Goal: Task Accomplishment & Management: Manage account settings

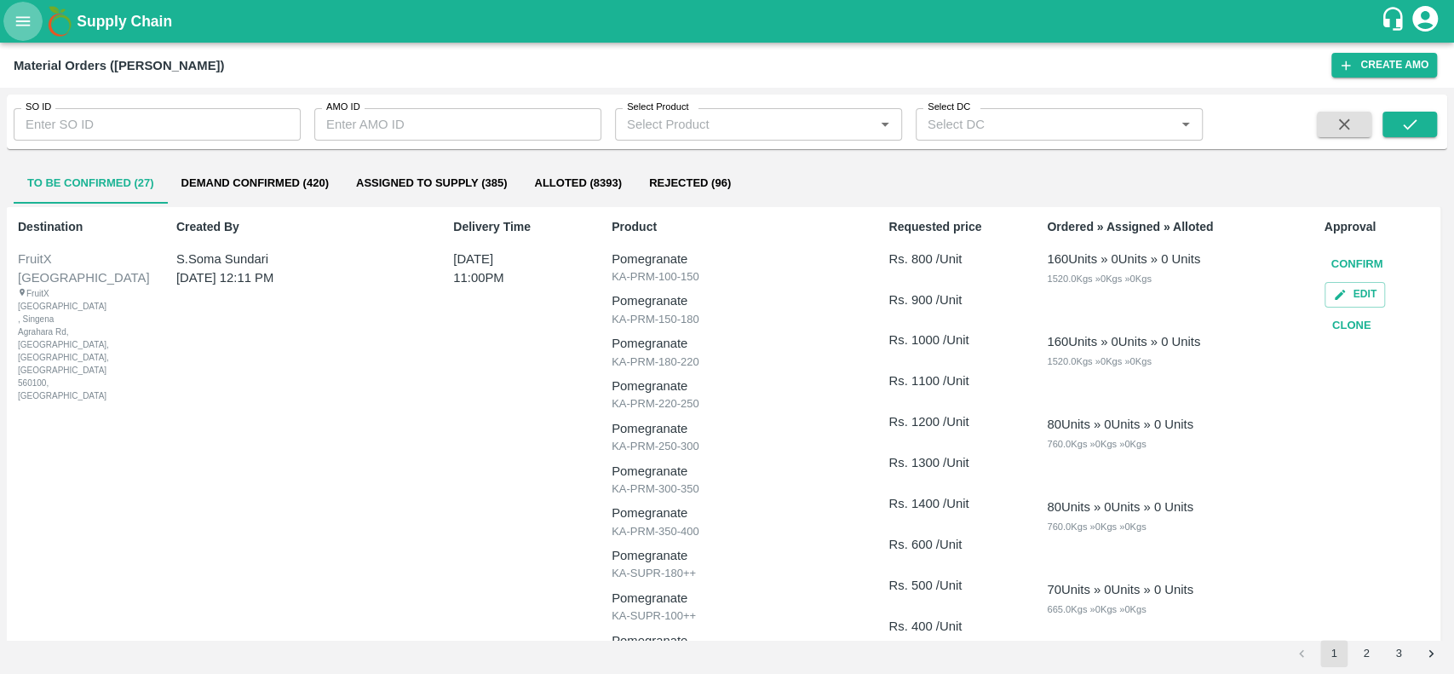
click at [16, 14] on icon "open drawer" at bounding box center [23, 21] width 19 height 19
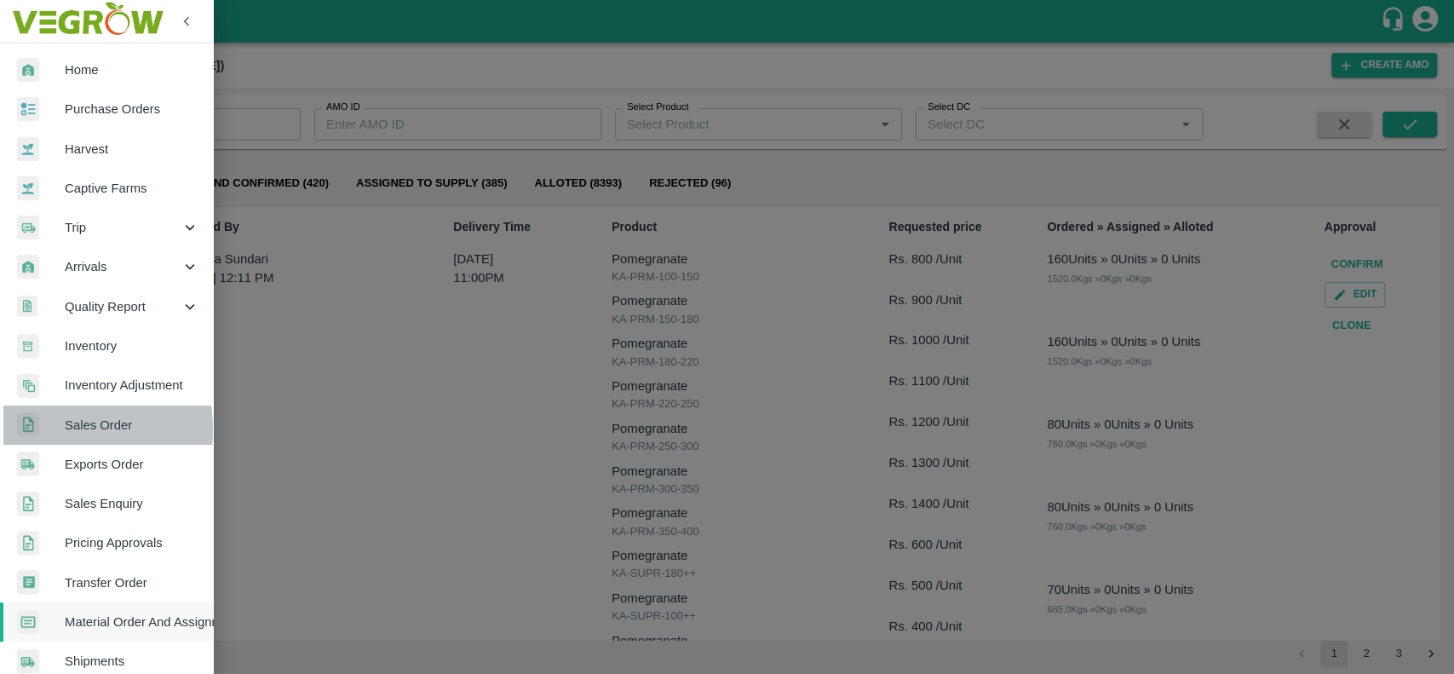
click at [66, 429] on span "Sales Order" at bounding box center [132, 425] width 135 height 19
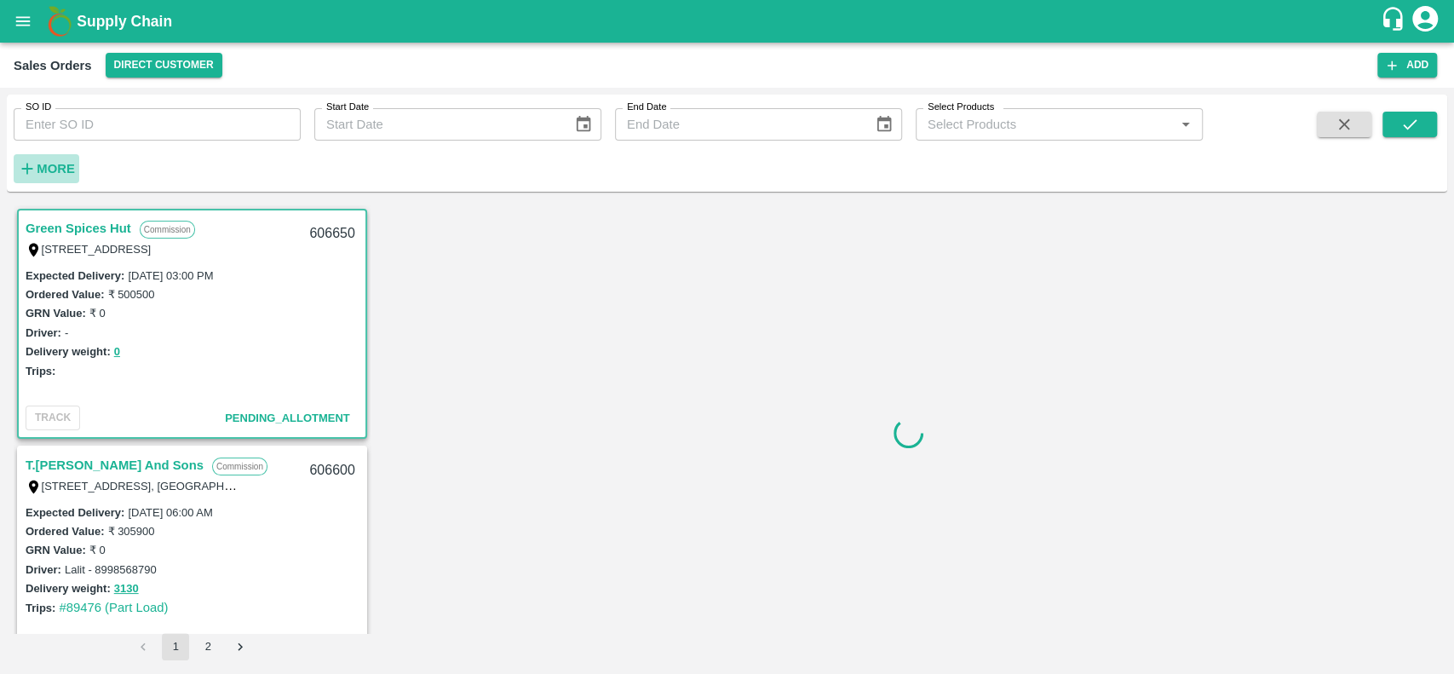
click at [49, 162] on strong "More" at bounding box center [56, 169] width 38 height 14
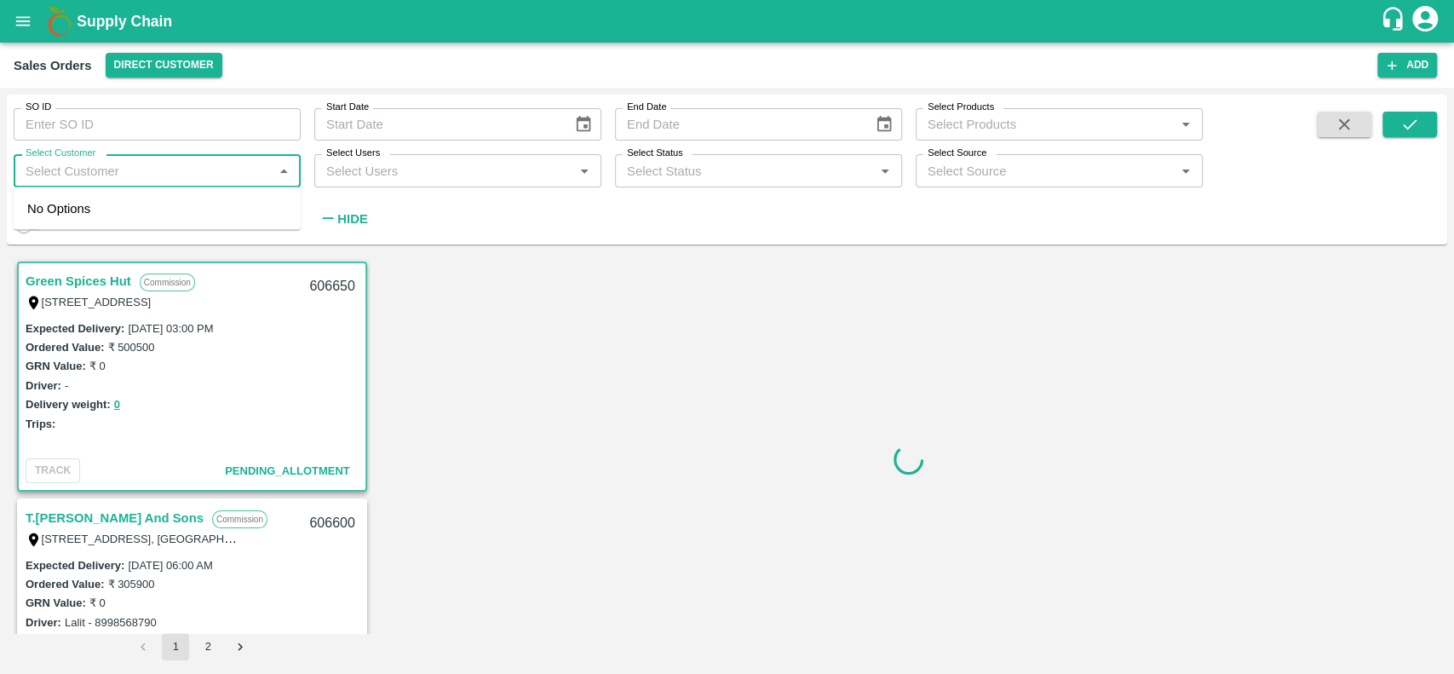
click at [56, 166] on input "Select Customer" at bounding box center [143, 170] width 249 height 22
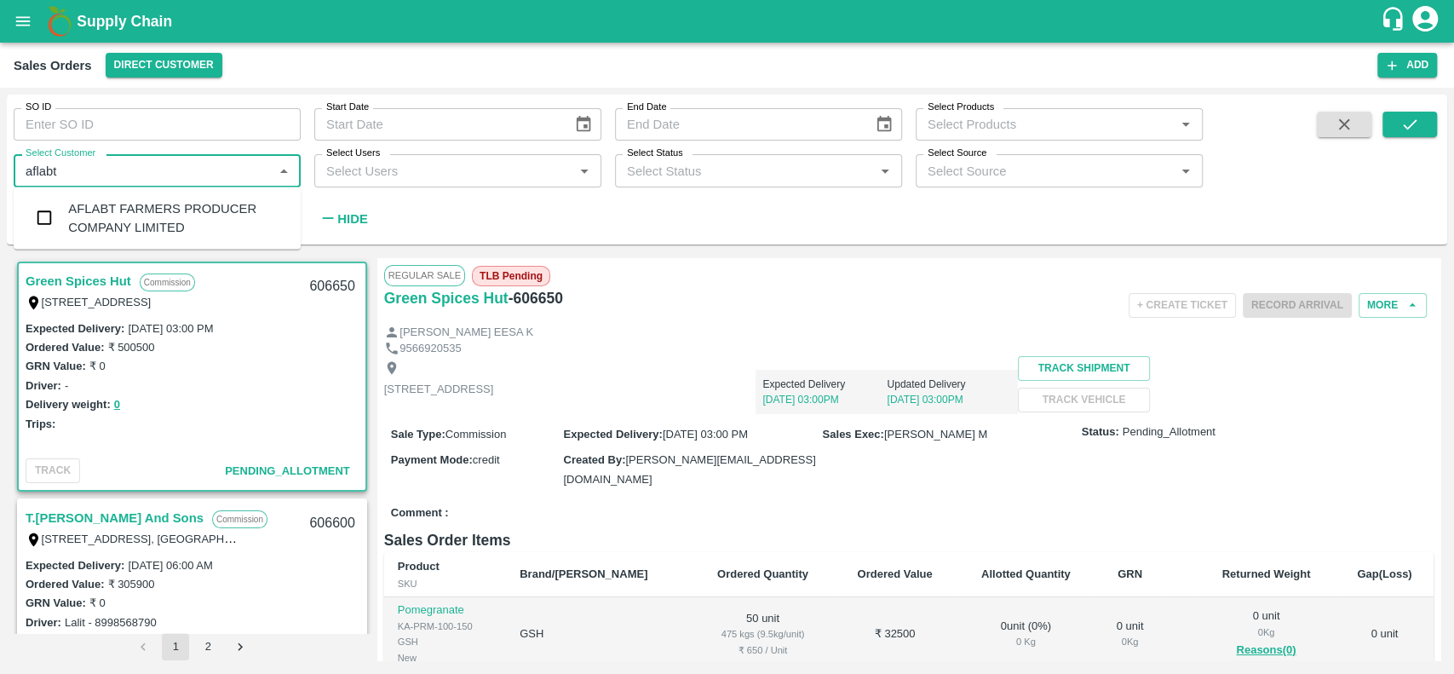
type input "aflabt"
click at [55, 207] on input "checkbox" at bounding box center [44, 218] width 34 height 34
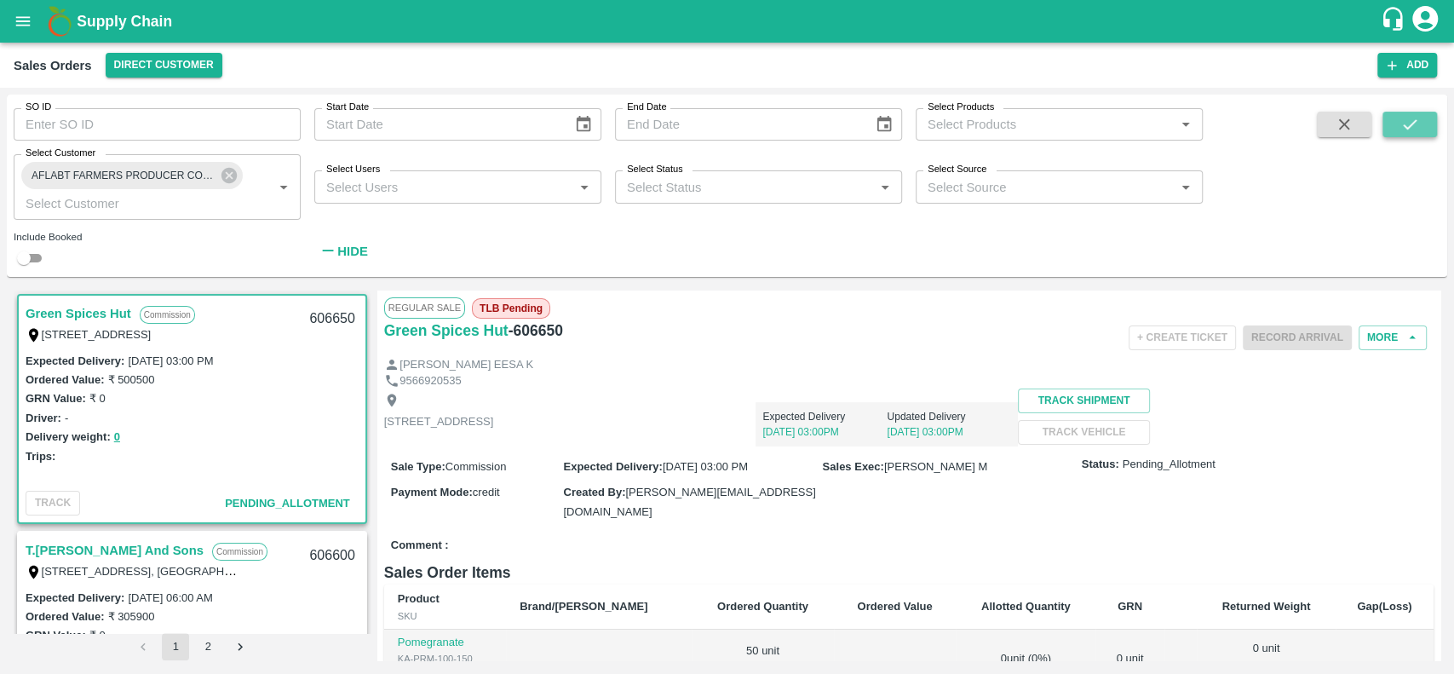
click at [1409, 121] on icon "submit" at bounding box center [1409, 124] width 19 height 19
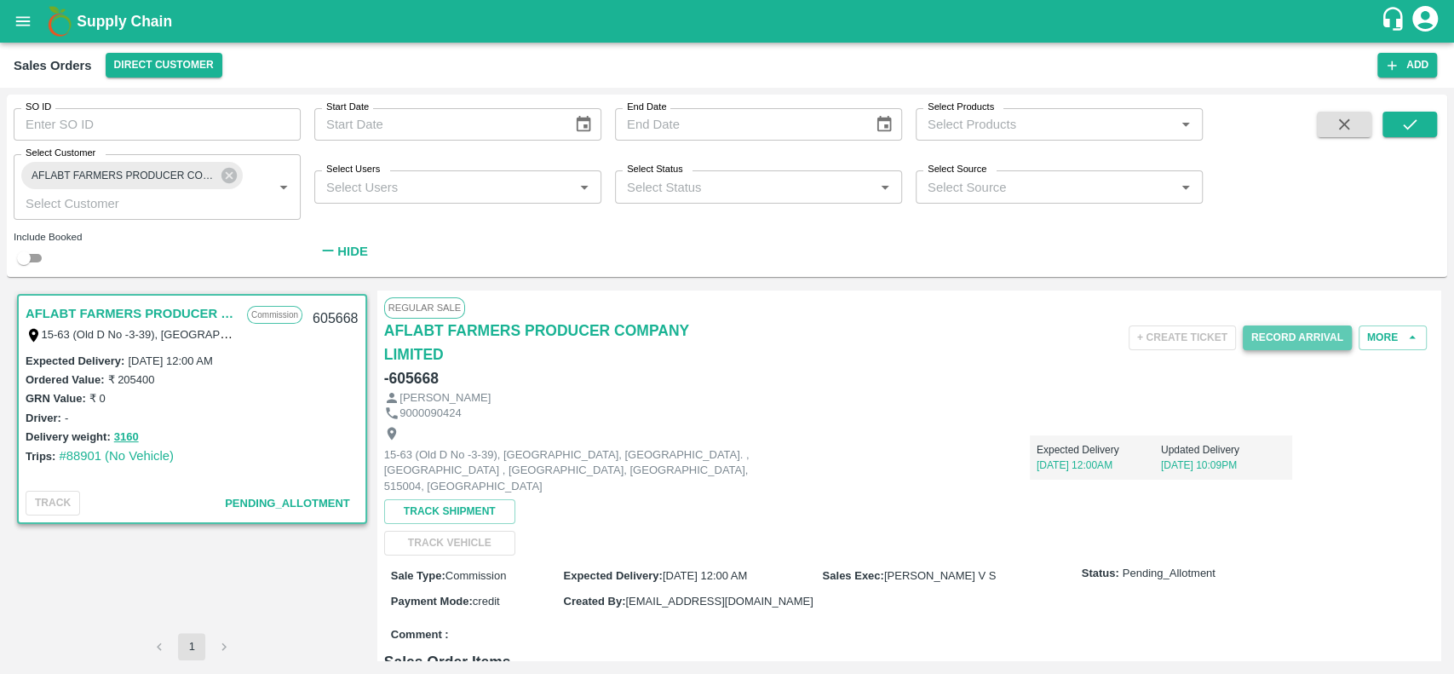
click at [1248, 338] on button "Record Arrival" at bounding box center [1297, 337] width 109 height 25
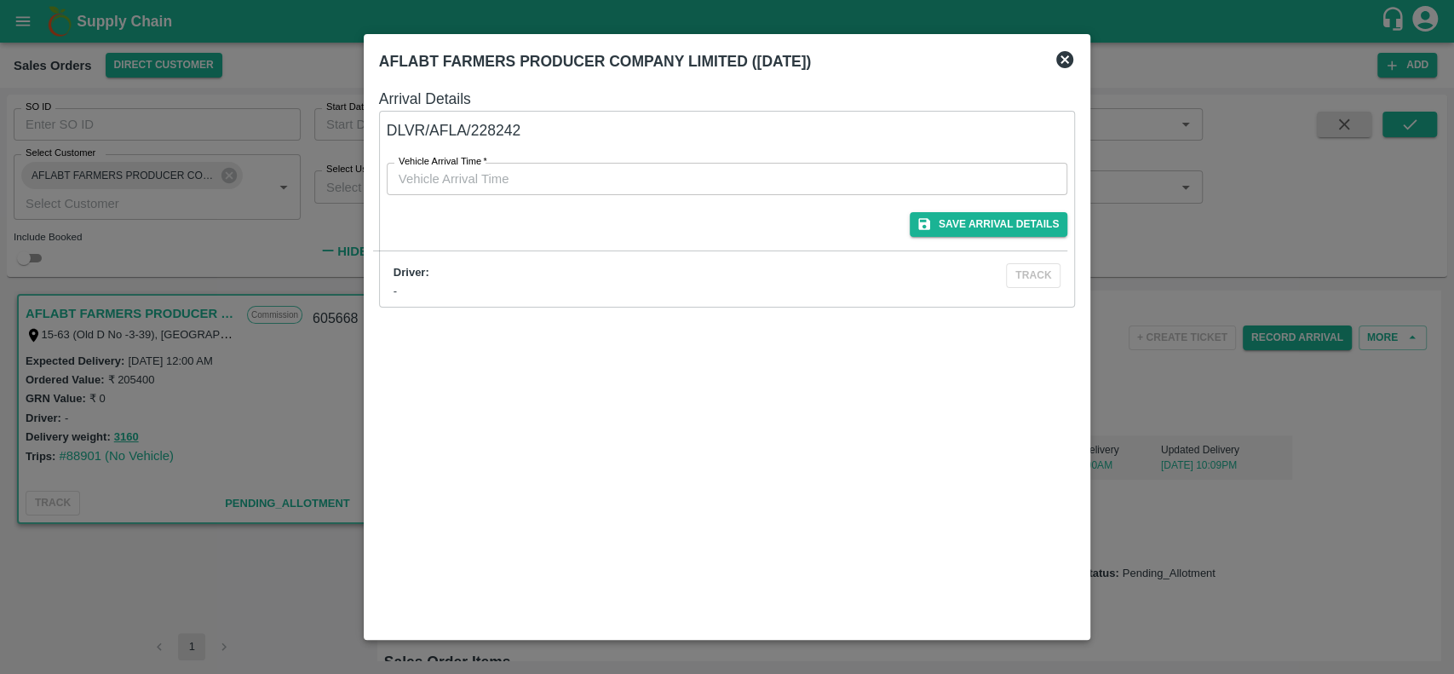
type input "DD/MM/YYYY hh:mm aa"
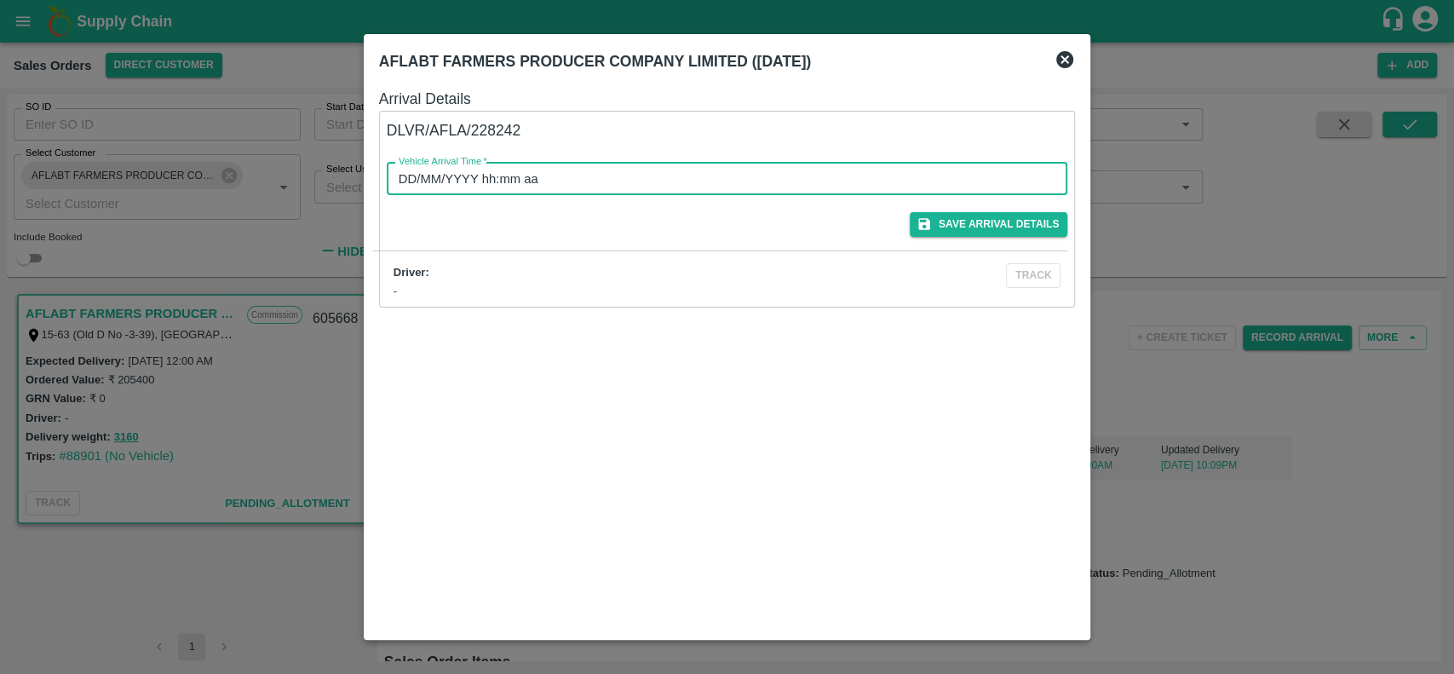
click at [697, 171] on input "DD/MM/YYYY hh:mm aa" at bounding box center [721, 179] width 669 height 32
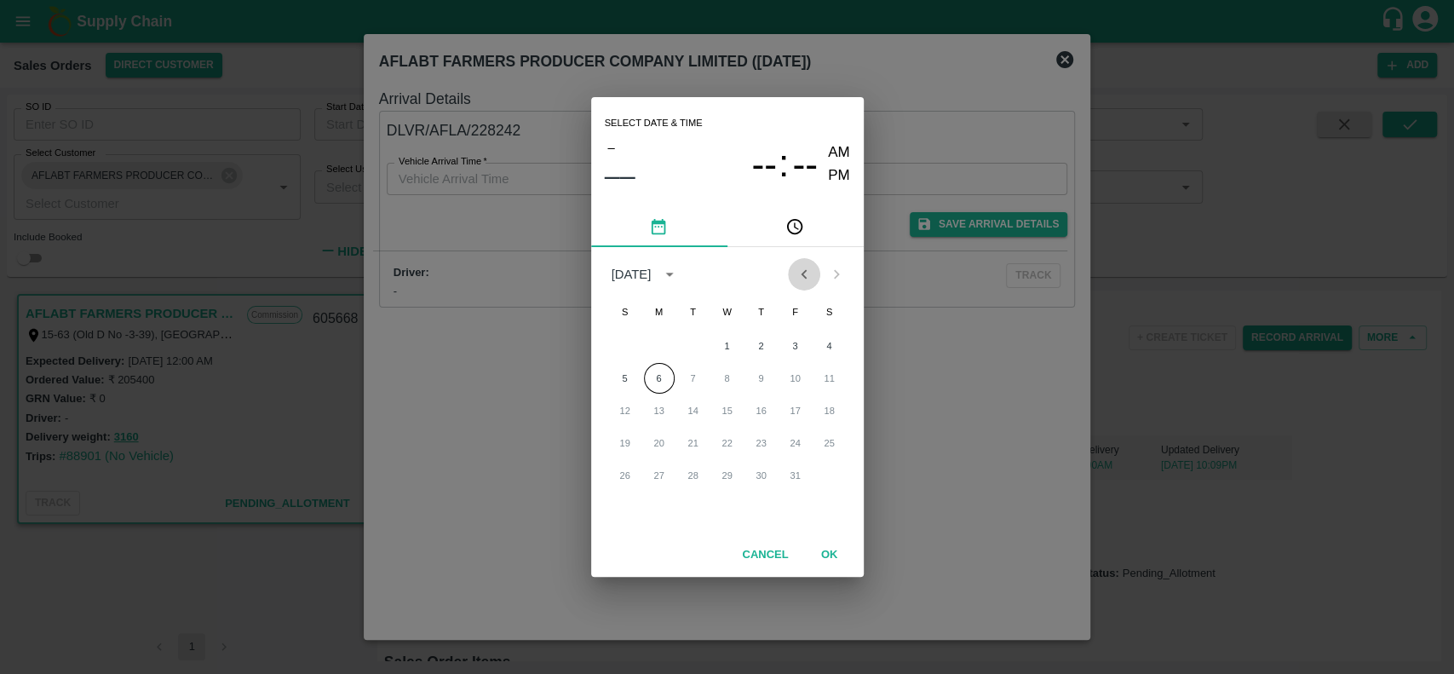
click at [806, 284] on button "Previous month" at bounding box center [804, 274] width 32 height 32
click at [692, 472] on button "30" at bounding box center [693, 475] width 31 height 31
type input "[DATE] 12:00 AM"
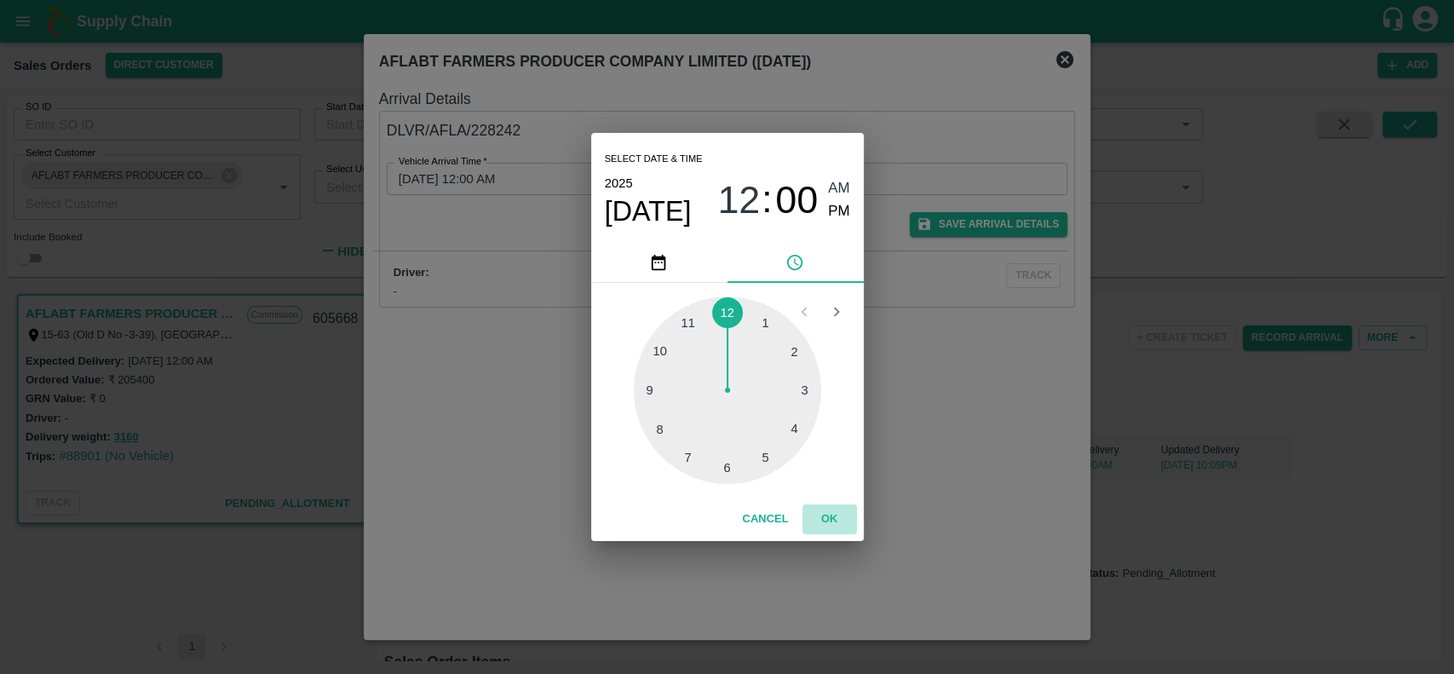
click at [824, 513] on button "OK" at bounding box center [829, 519] width 55 height 30
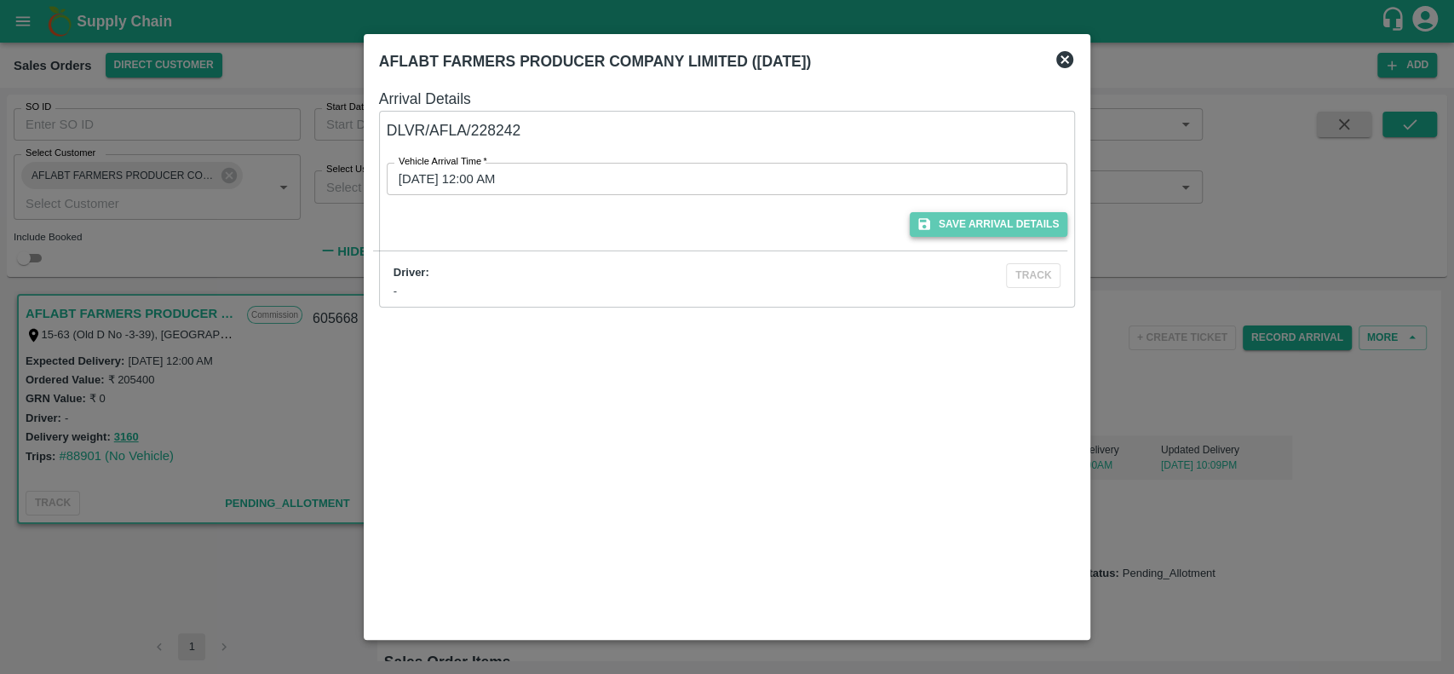
click at [950, 219] on button "Save Arrival Details" at bounding box center [989, 224] width 158 height 25
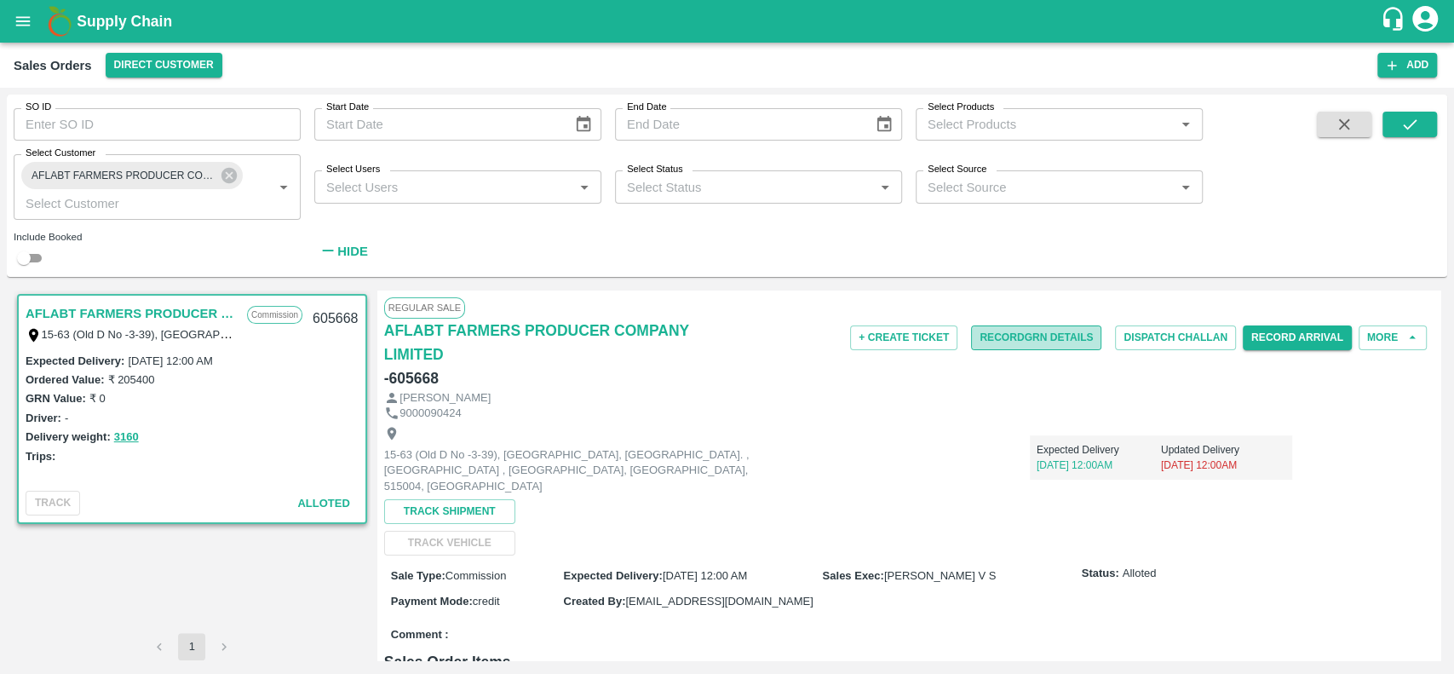
click at [984, 336] on button "Record GRN Details" at bounding box center [1036, 337] width 130 height 25
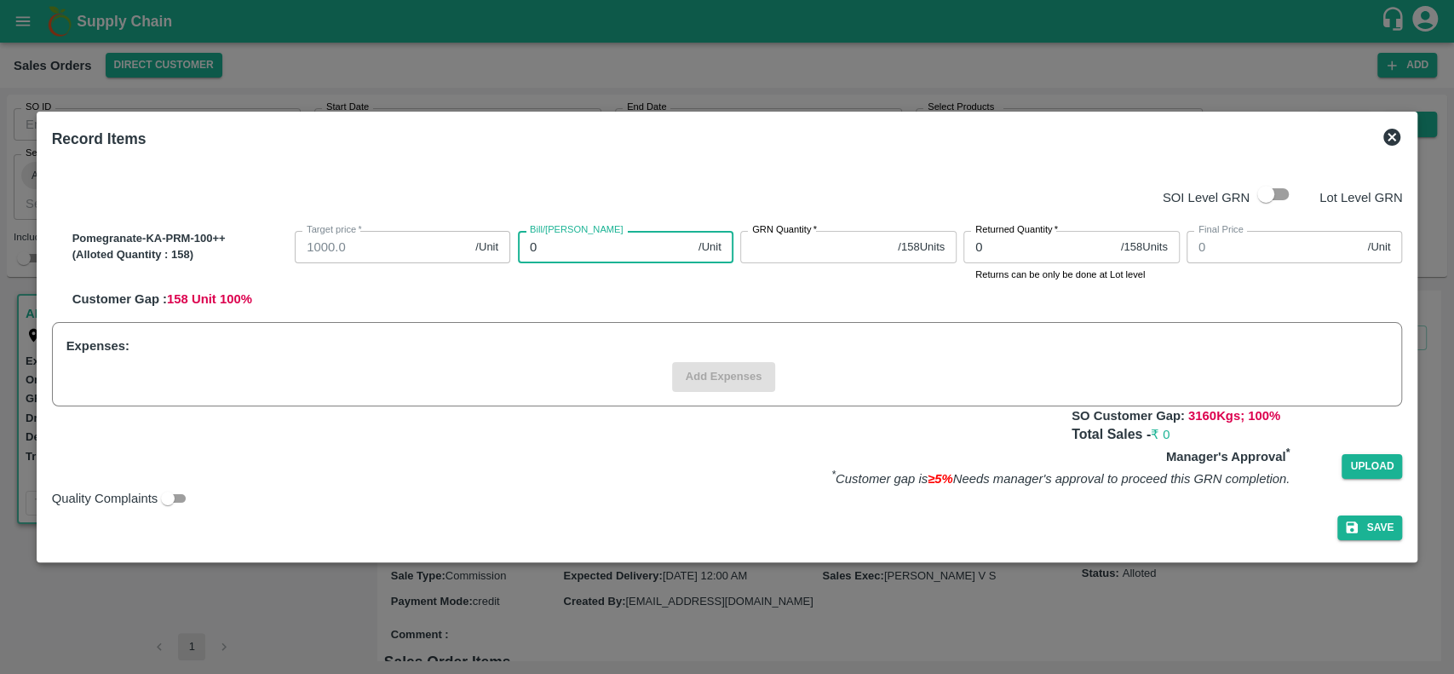
click at [602, 240] on input "0" at bounding box center [605, 247] width 174 height 32
type input "14"
type input "147"
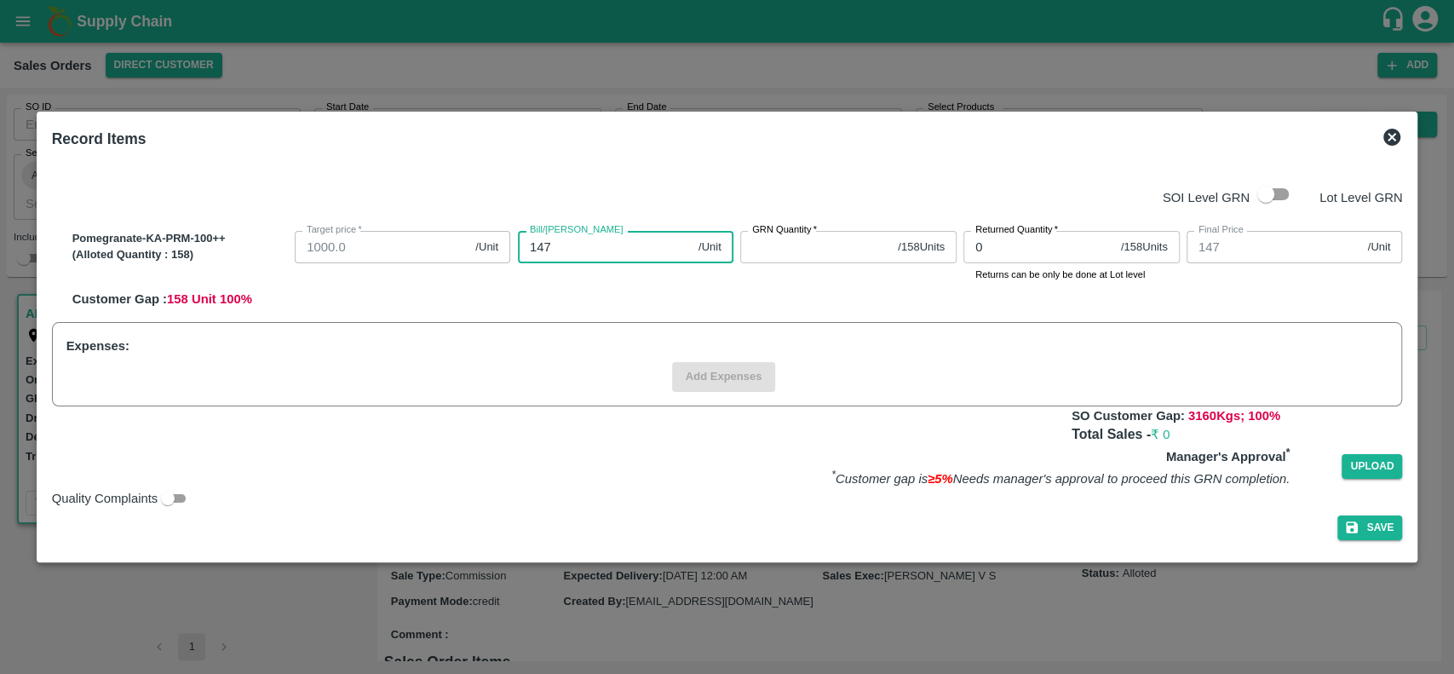
type input "1474"
type input "1474.003"
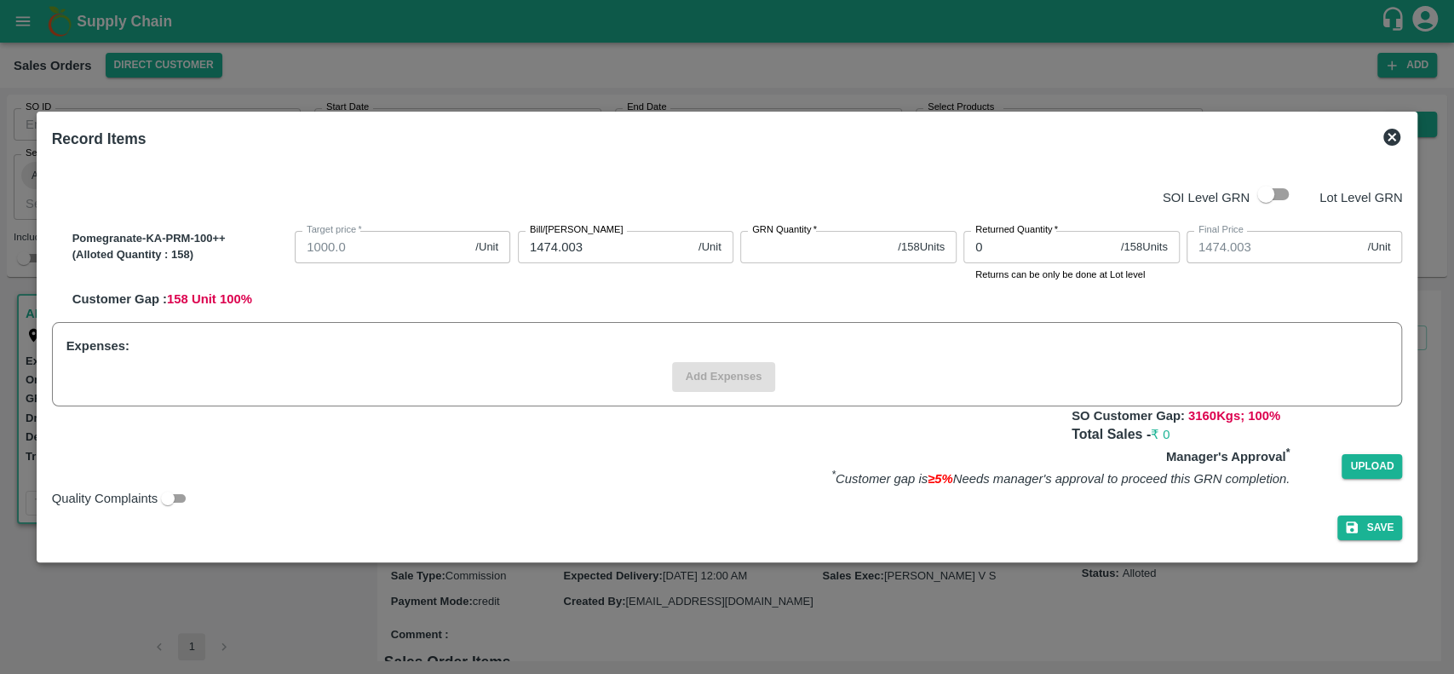
click at [654, 273] on div "Bill/[PERSON_NAME] 1474.003 /Unit Bill/[PERSON_NAME]" at bounding box center [622, 253] width 223 height 59
click at [788, 249] on input "GRN Quantity   *" at bounding box center [815, 247] width 151 height 32
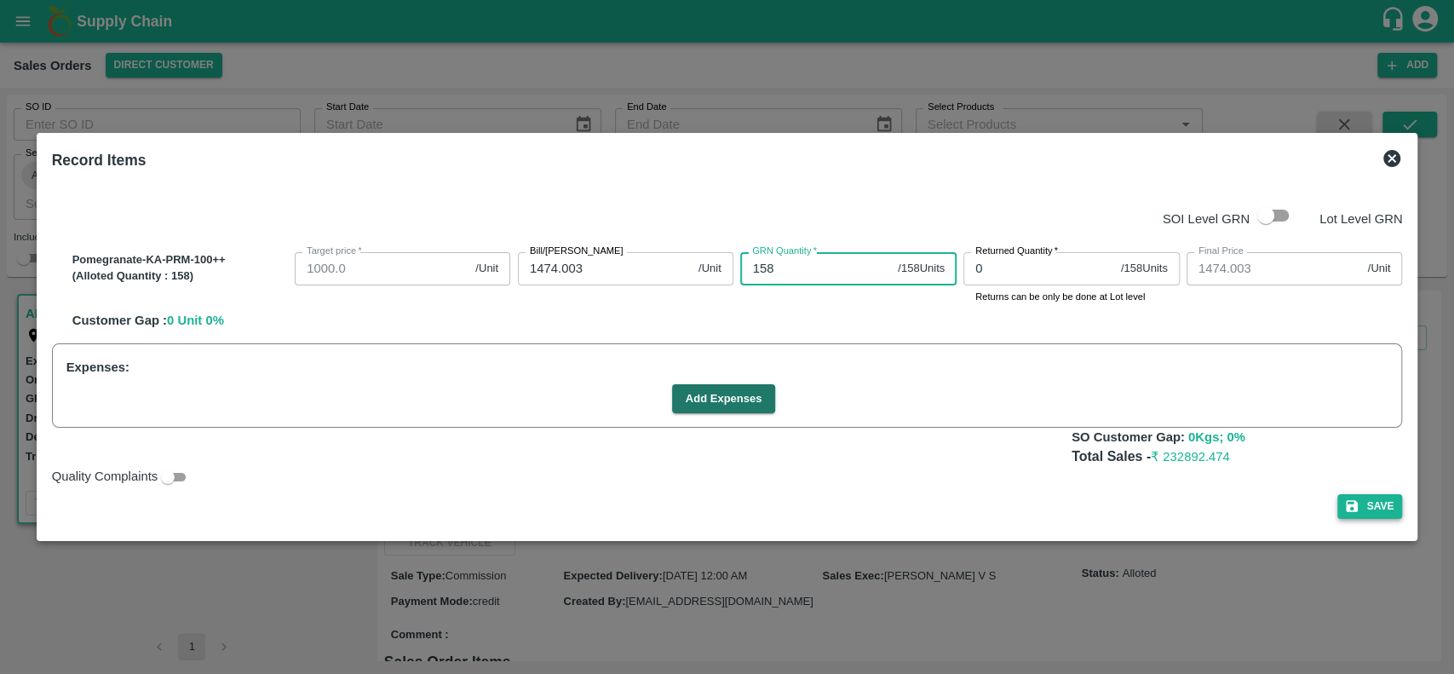
type input "158"
click at [1373, 504] on button "Save" at bounding box center [1369, 506] width 65 height 25
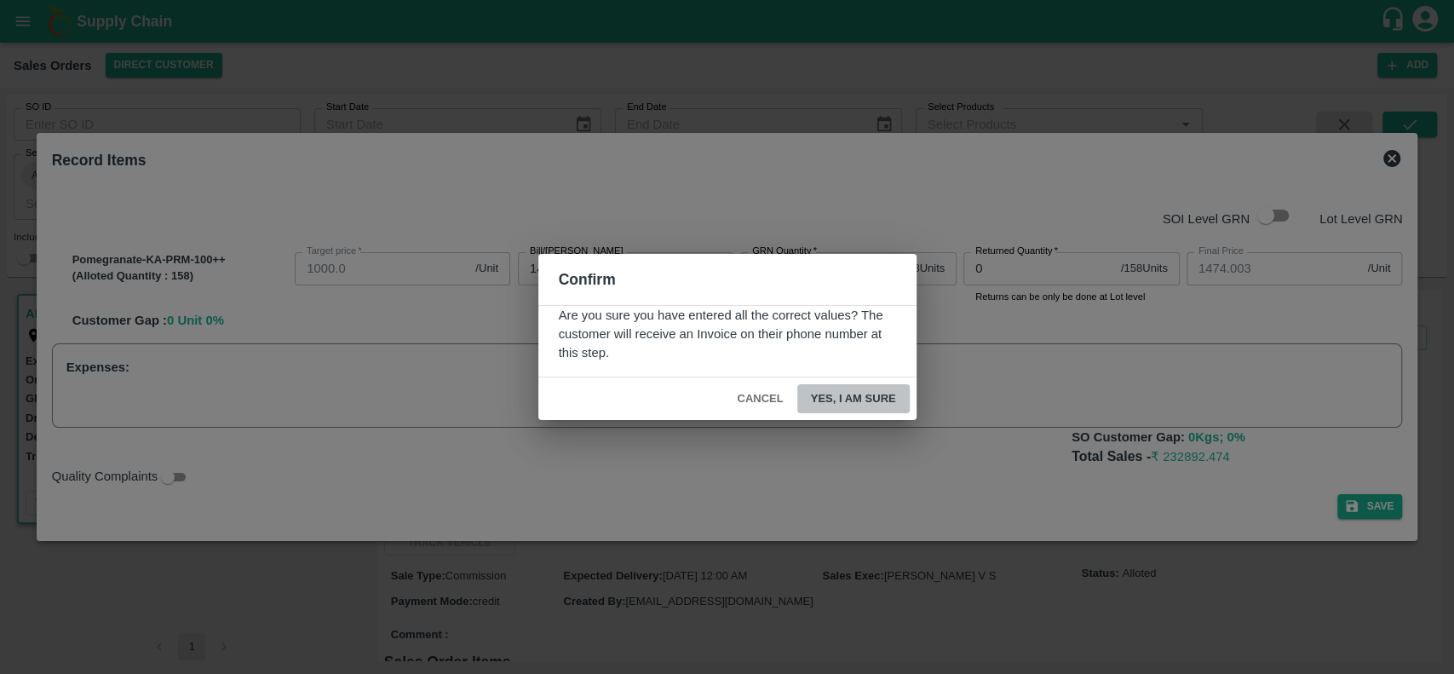
click at [817, 399] on button "Yes, I am sure" at bounding box center [853, 399] width 112 height 30
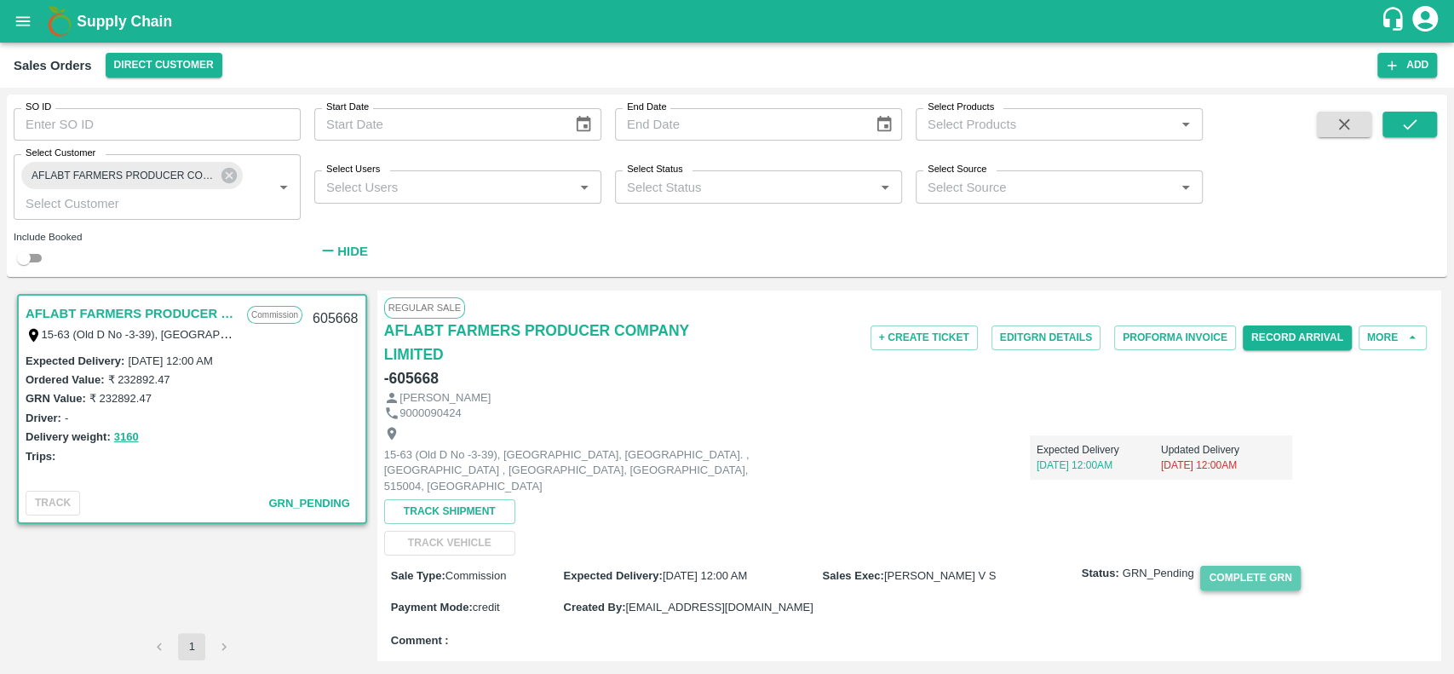
click at [1220, 565] on button "Complete GRN" at bounding box center [1250, 577] width 100 height 25
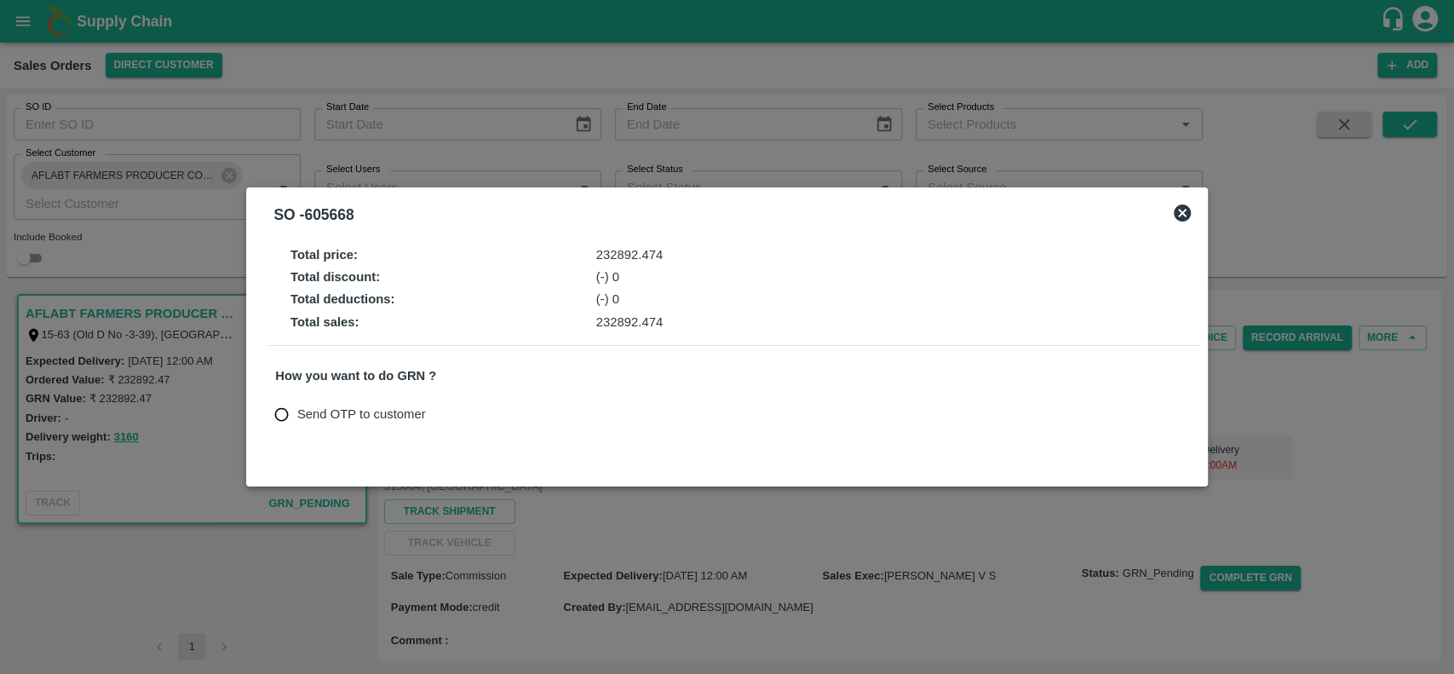
click at [368, 416] on span "Send OTP to customer" at bounding box center [361, 414] width 129 height 19
click at [297, 416] on input "Send OTP to customer" at bounding box center [282, 415] width 32 height 32
radio input "true"
click at [453, 410] on button "Send OTP" at bounding box center [474, 414] width 70 height 25
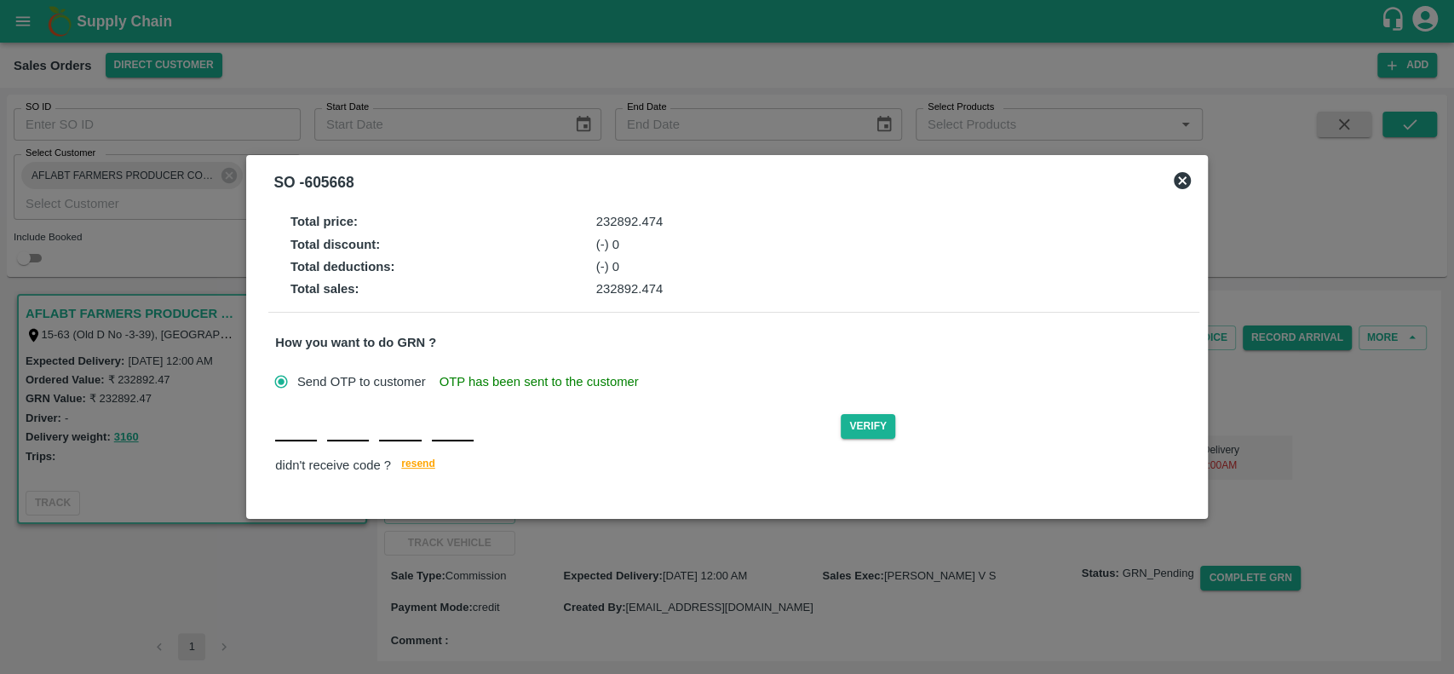
click at [311, 443] on div "Verify didn't receive code ? [GEOGRAPHIC_DATA]" at bounding box center [733, 443] width 916 height 66
type input "T"
type input "Y"
type input "P"
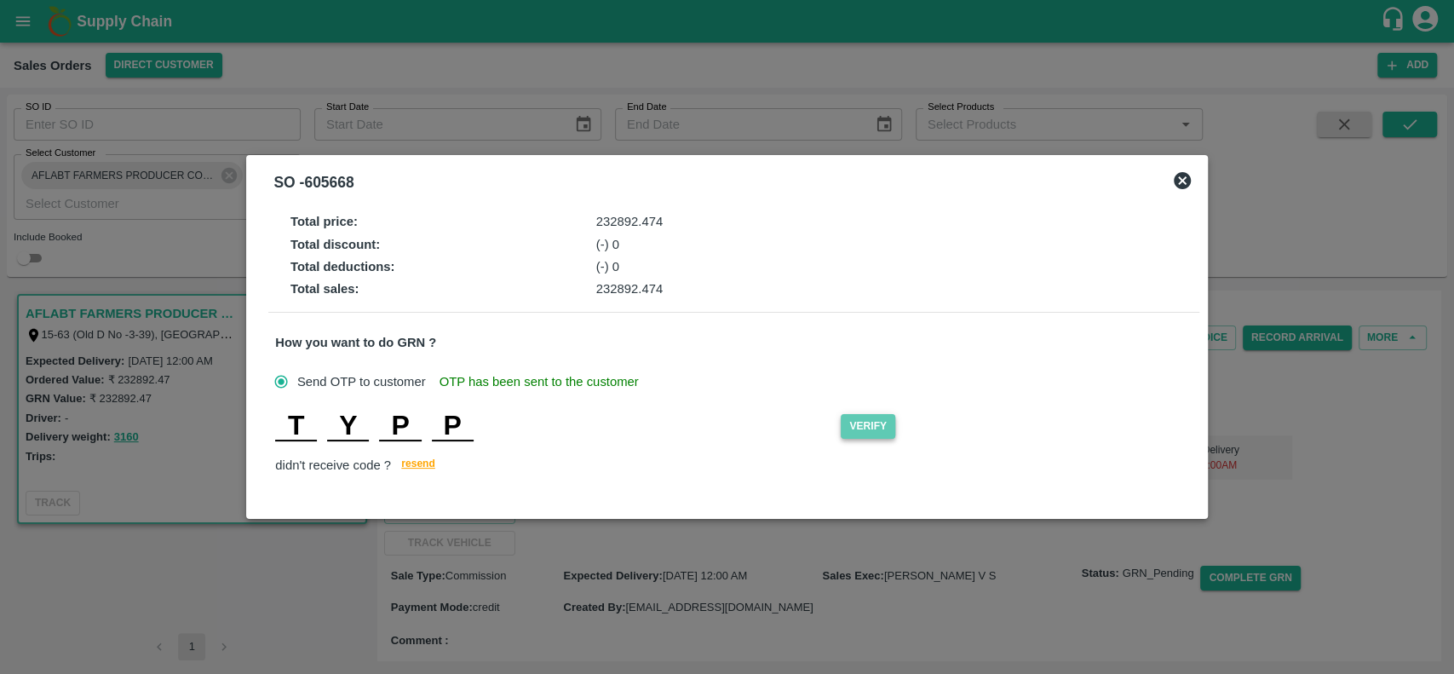
click at [861, 426] on button "Verify" at bounding box center [868, 426] width 55 height 25
